Goal: Transaction & Acquisition: Purchase product/service

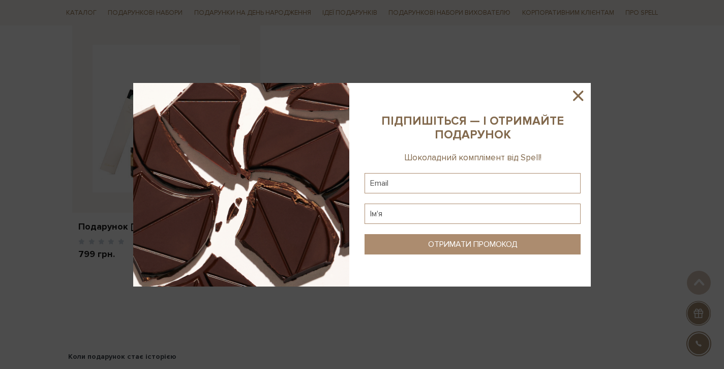
click at [579, 90] on icon at bounding box center [578, 95] width 17 height 17
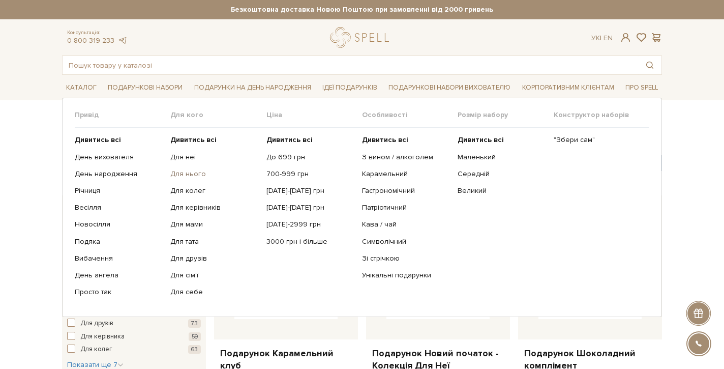
click at [197, 176] on link "Для нього" at bounding box center [214, 173] width 88 height 9
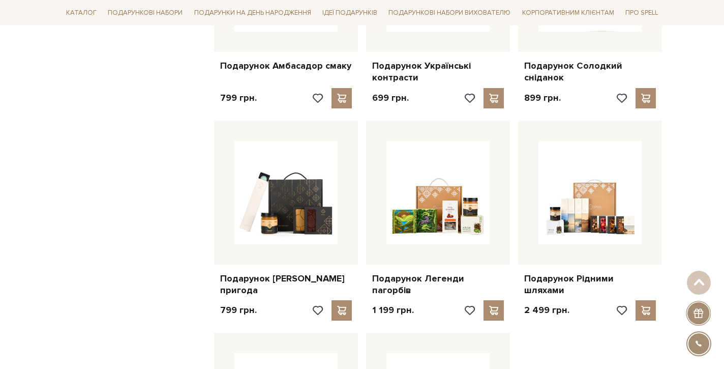
scroll to position [943, 0]
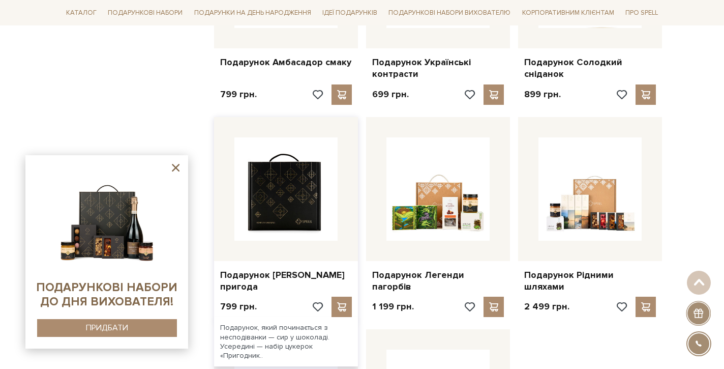
click at [303, 194] on img at bounding box center [286, 188] width 103 height 103
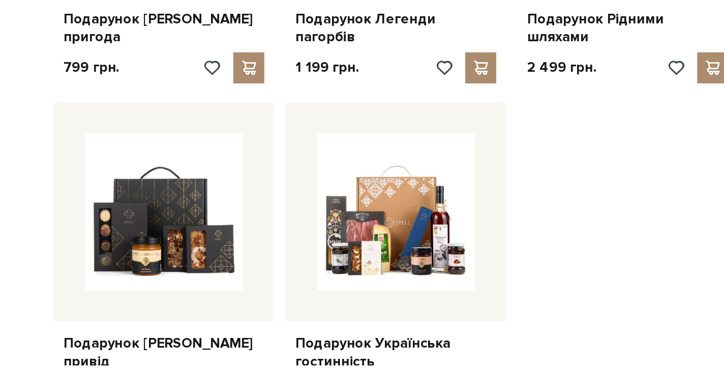
scroll to position [1147, 0]
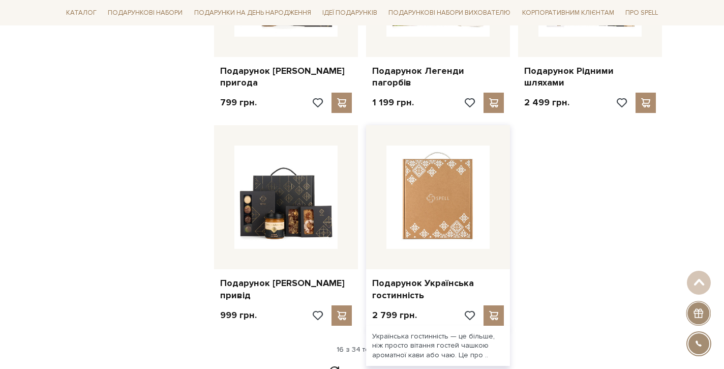
click at [429, 187] on img at bounding box center [438, 196] width 103 height 103
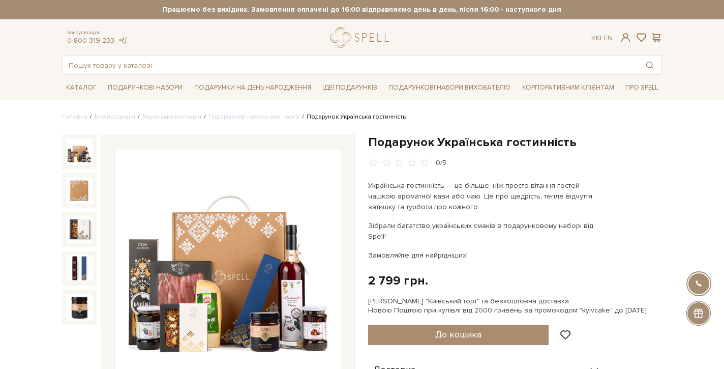
click at [78, 153] on img at bounding box center [79, 151] width 26 height 26
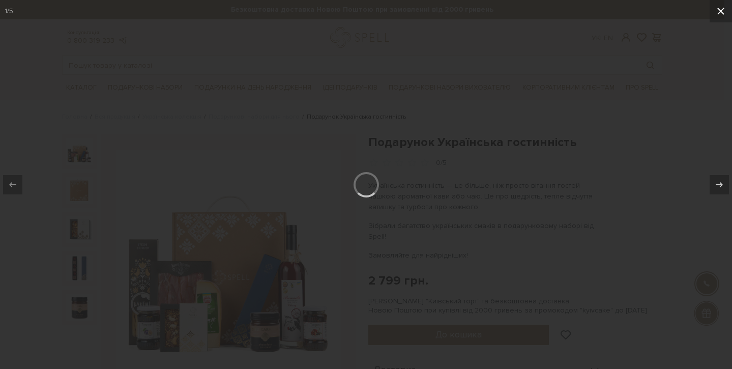
click at [720, 9] on icon at bounding box center [721, 11] width 12 height 12
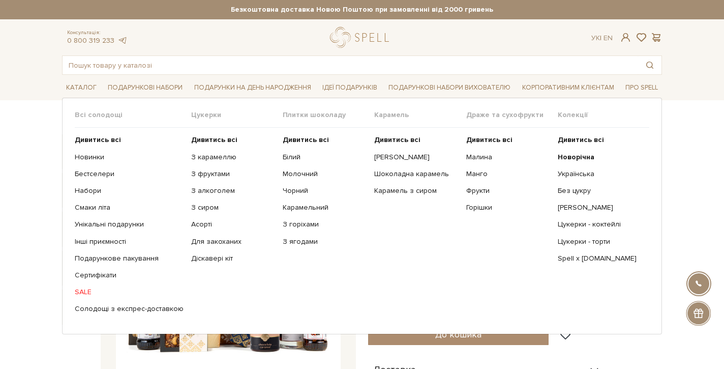
click at [89, 115] on span "Всі солодощі" at bounding box center [133, 114] width 116 height 9
click at [88, 87] on link "Каталог" at bounding box center [81, 88] width 39 height 16
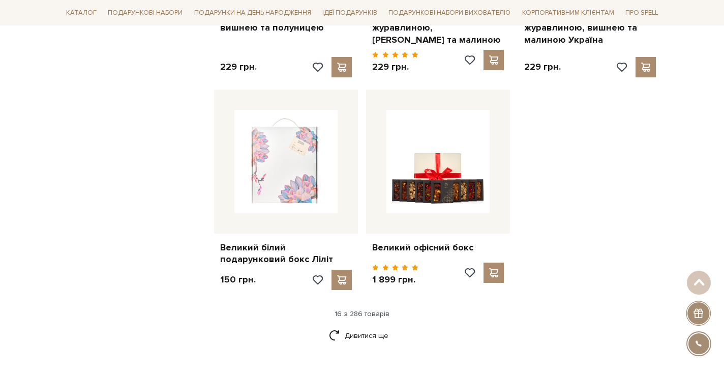
scroll to position [1229, 0]
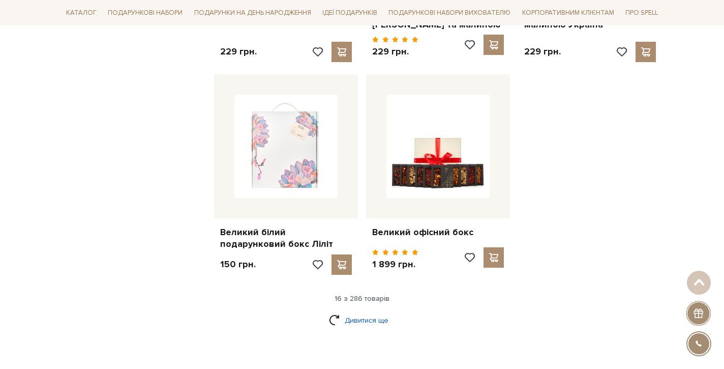
click at [373, 311] on link "Дивитися ще" at bounding box center [362, 320] width 66 height 18
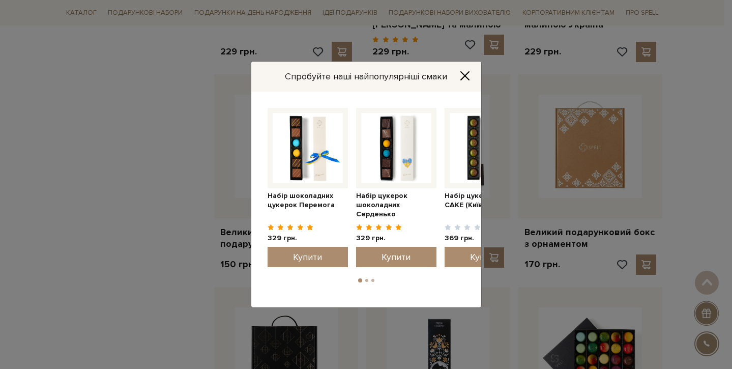
click at [468, 77] on icon "Close" at bounding box center [465, 76] width 10 height 10
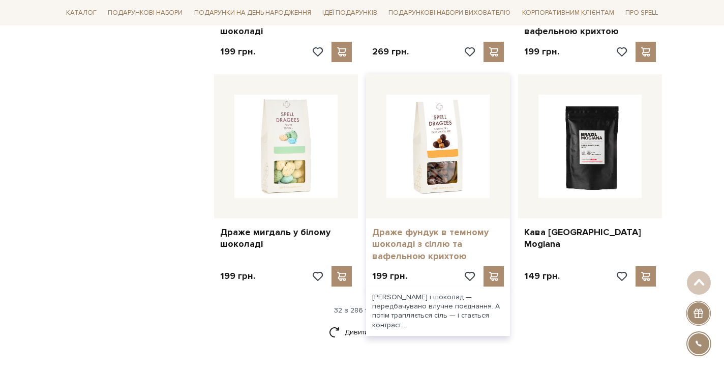
scroll to position [2353, 0]
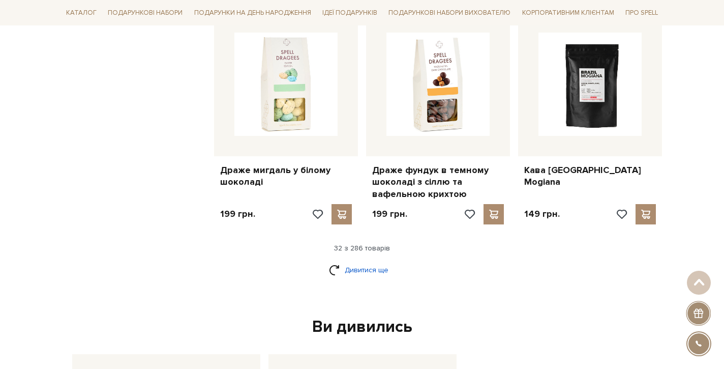
click at [372, 261] on link "Дивитися ще" at bounding box center [362, 270] width 66 height 18
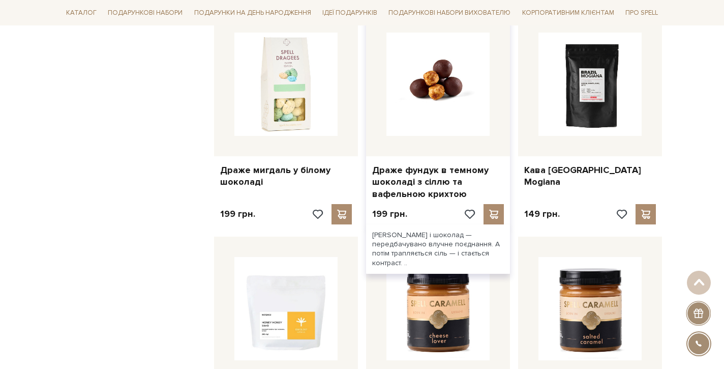
click at [458, 96] on img at bounding box center [438, 84] width 103 height 103
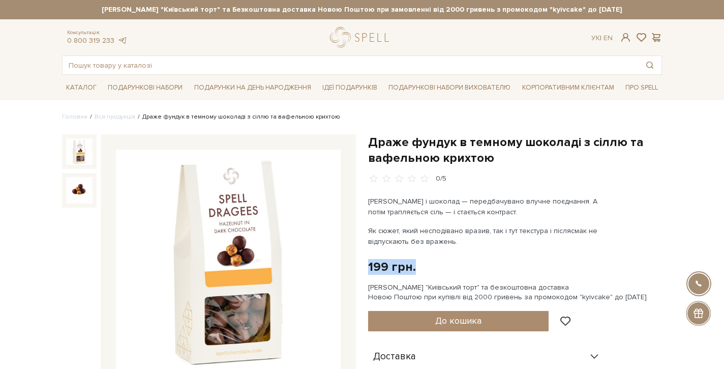
drag, startPoint x: 369, startPoint y: 264, endPoint x: 414, endPoint y: 266, distance: 45.3
click at [414, 266] on div "199 грн." at bounding box center [392, 267] width 48 height 16
copy div "199 грн."
